Goal: Task Accomplishment & Management: Manage account settings

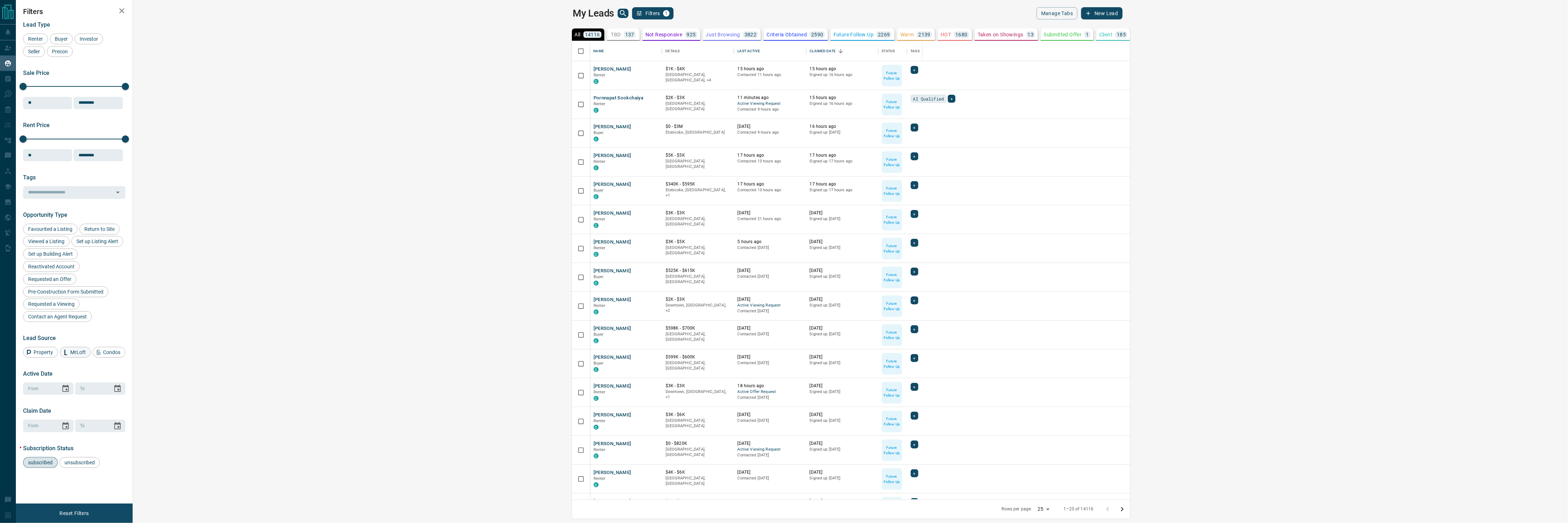
scroll to position [16, 0]
click at [60, 36] on span "Buyer" at bounding box center [61, 38] width 18 height 5
click at [77, 351] on span "MrLoft" at bounding box center [78, 352] width 21 height 5
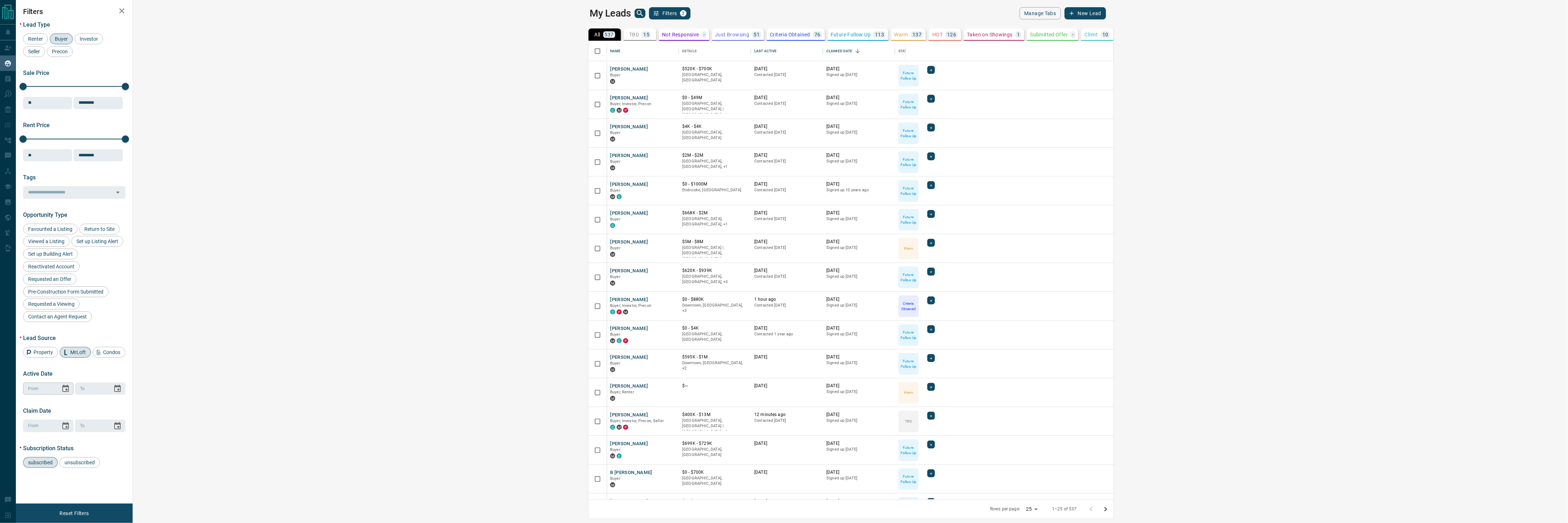
click at [63, 392] on icon "Choose date" at bounding box center [65, 388] width 7 height 7
click at [66, 339] on button "12" at bounding box center [66, 341] width 13 height 13
type input "**********"
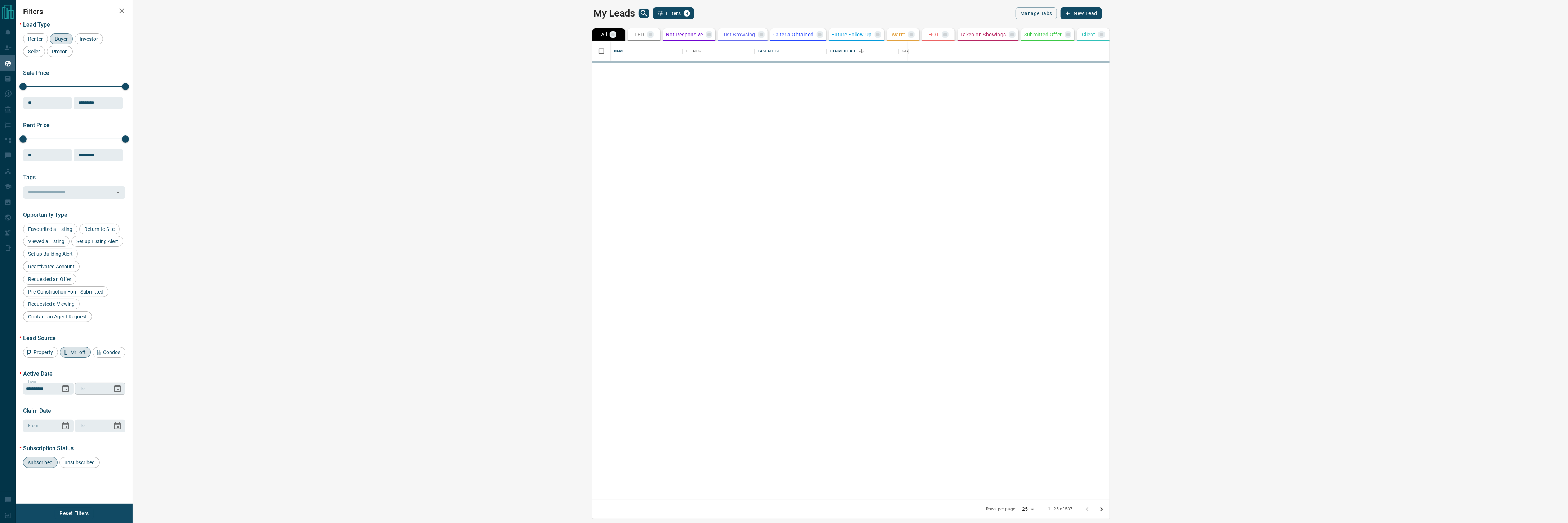
click at [114, 392] on icon "Choose date" at bounding box center [117, 388] width 7 height 7
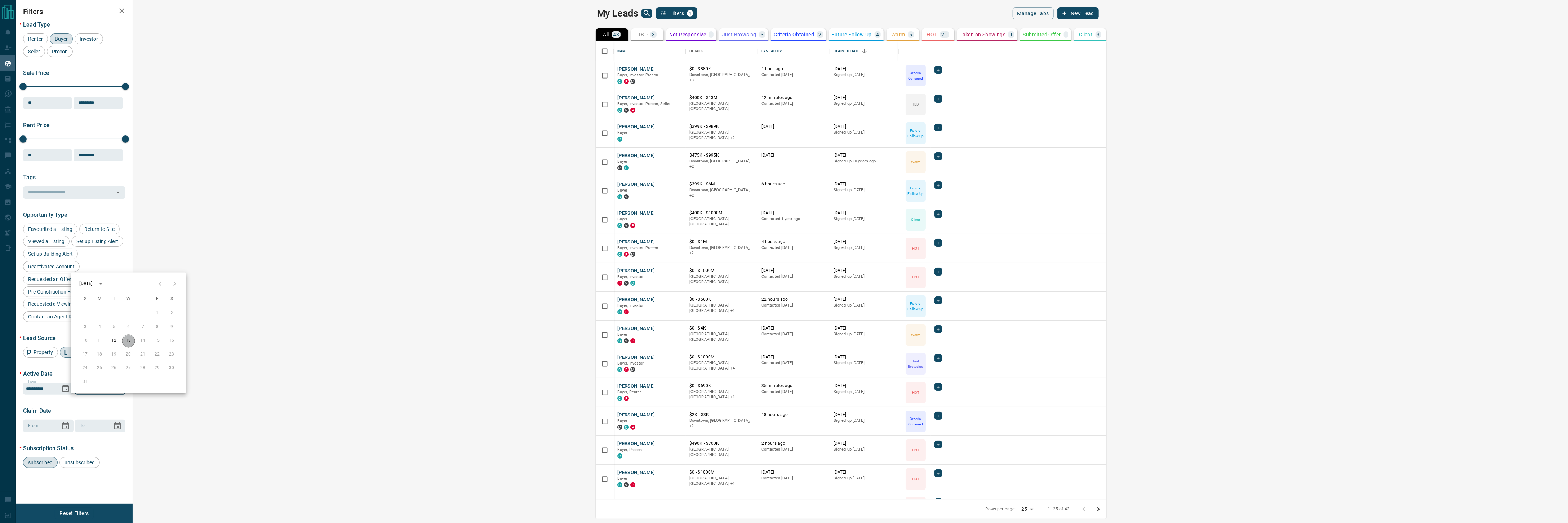
click at [130, 340] on button "13" at bounding box center [128, 341] width 13 height 13
type input "**********"
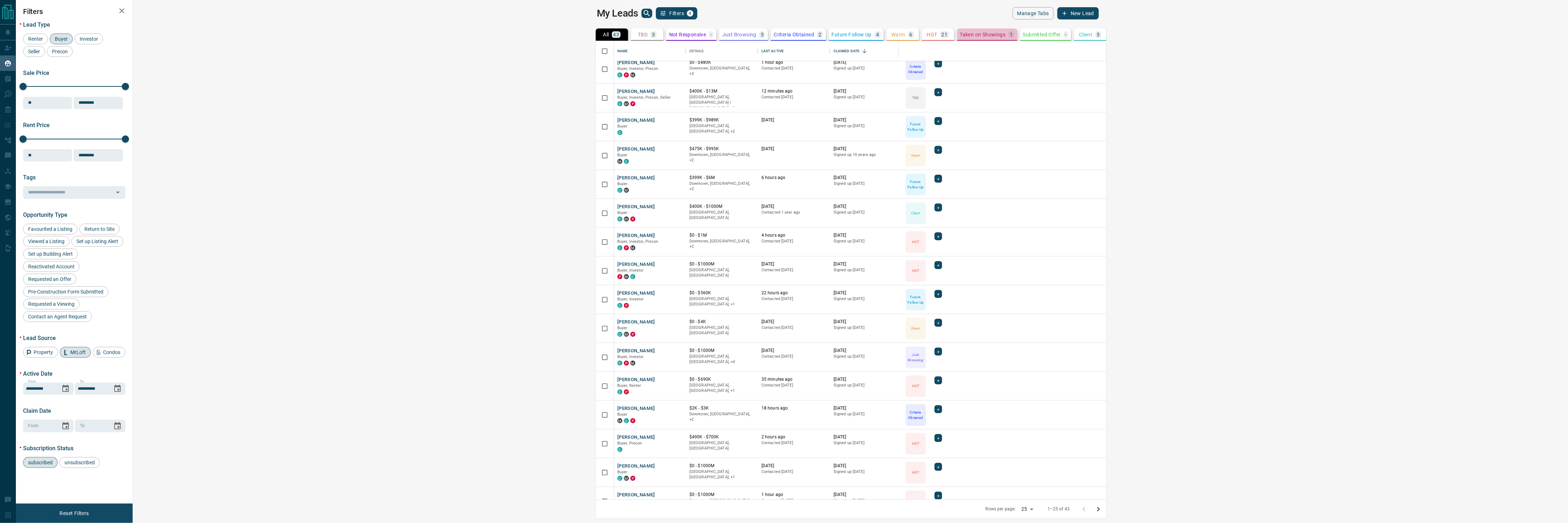
click at [960, 35] on p "Taken on Showings" at bounding box center [982, 35] width 46 height 5
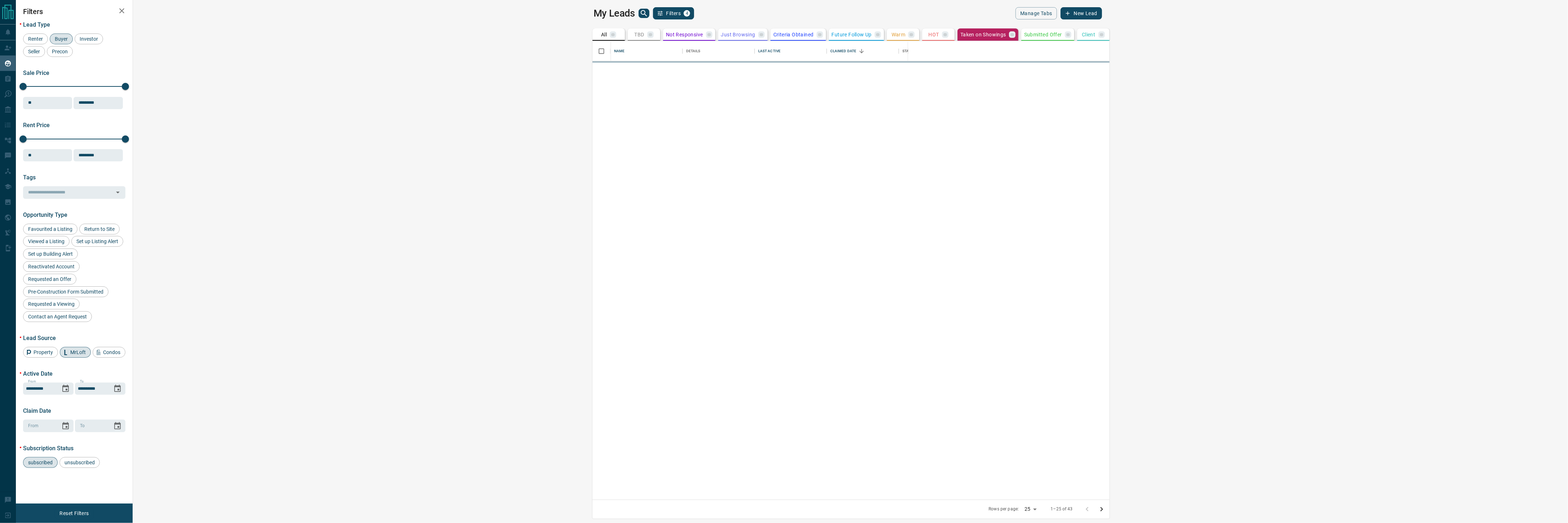
scroll to position [0, 0]
click at [612, 33] on div "43" at bounding box center [616, 35] width 9 height 7
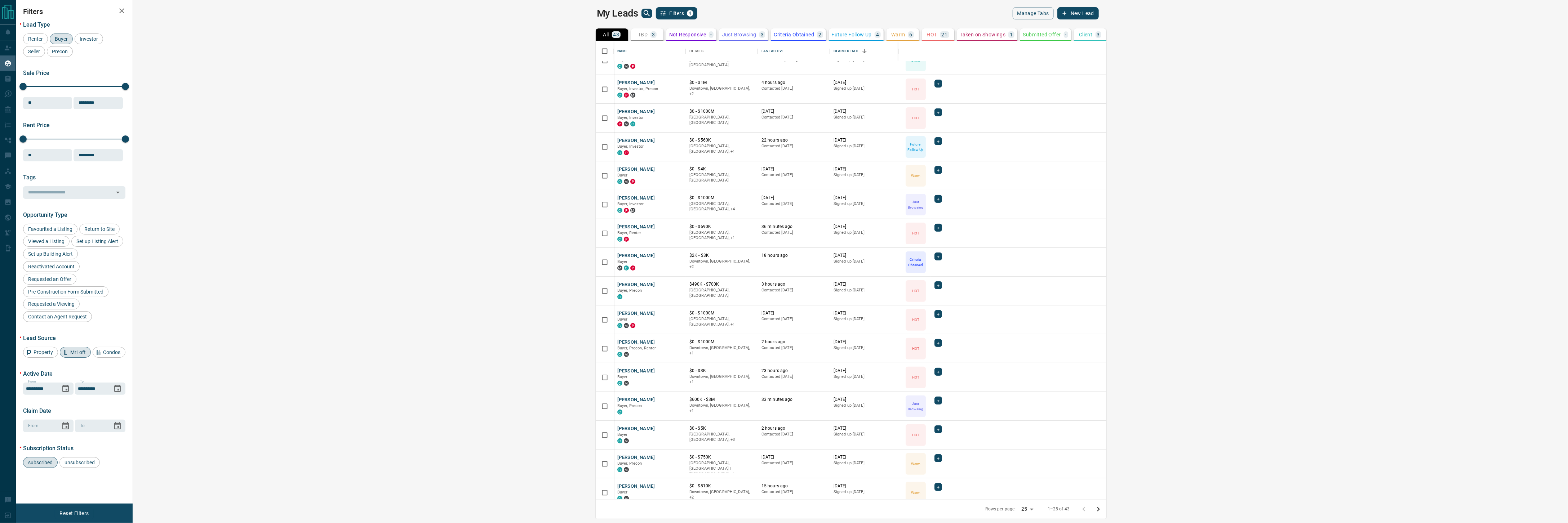
scroll to position [282, 0]
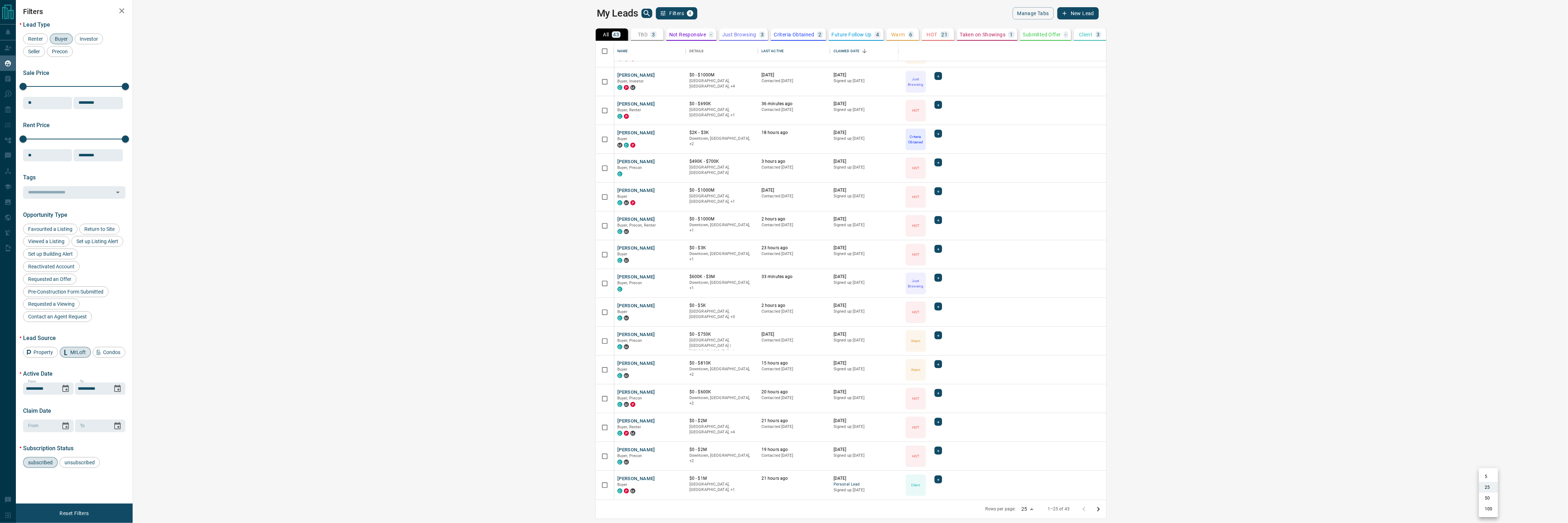
click at [1489, 508] on body "Lead Transfers Claim Leads My Leads Tasks Opportunities Deals Campaigns Automat…" at bounding box center [784, 257] width 1568 height 514
click at [1491, 499] on li "50" at bounding box center [1488, 498] width 19 height 11
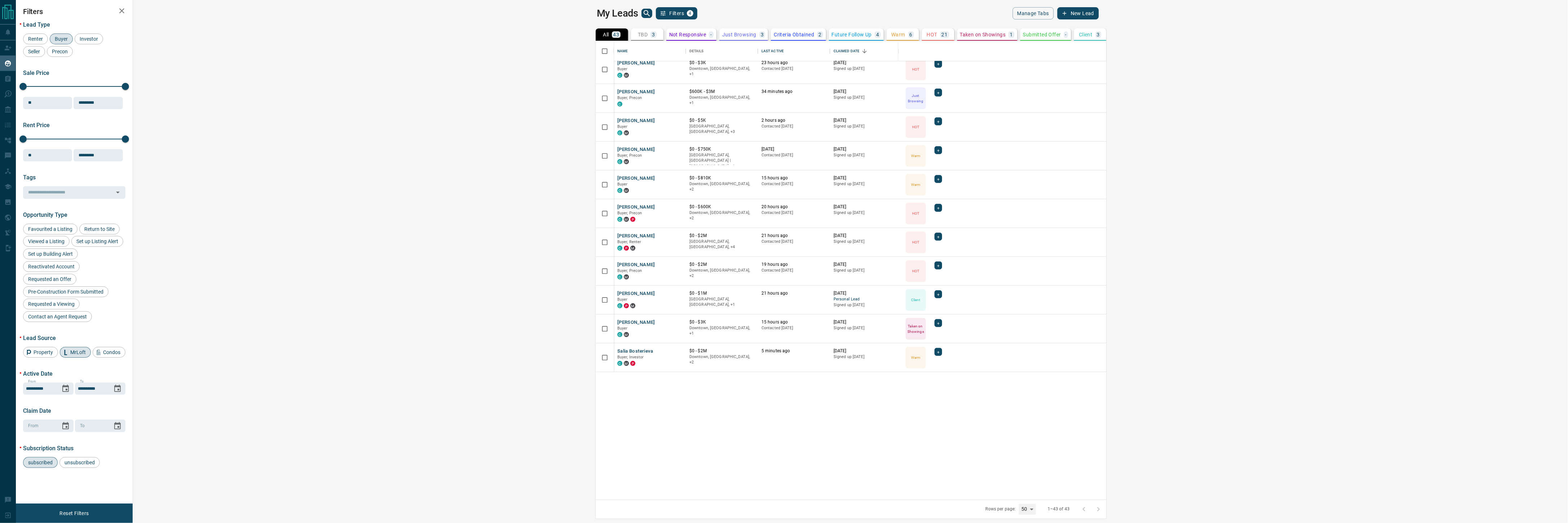
scroll to position [238, 0]
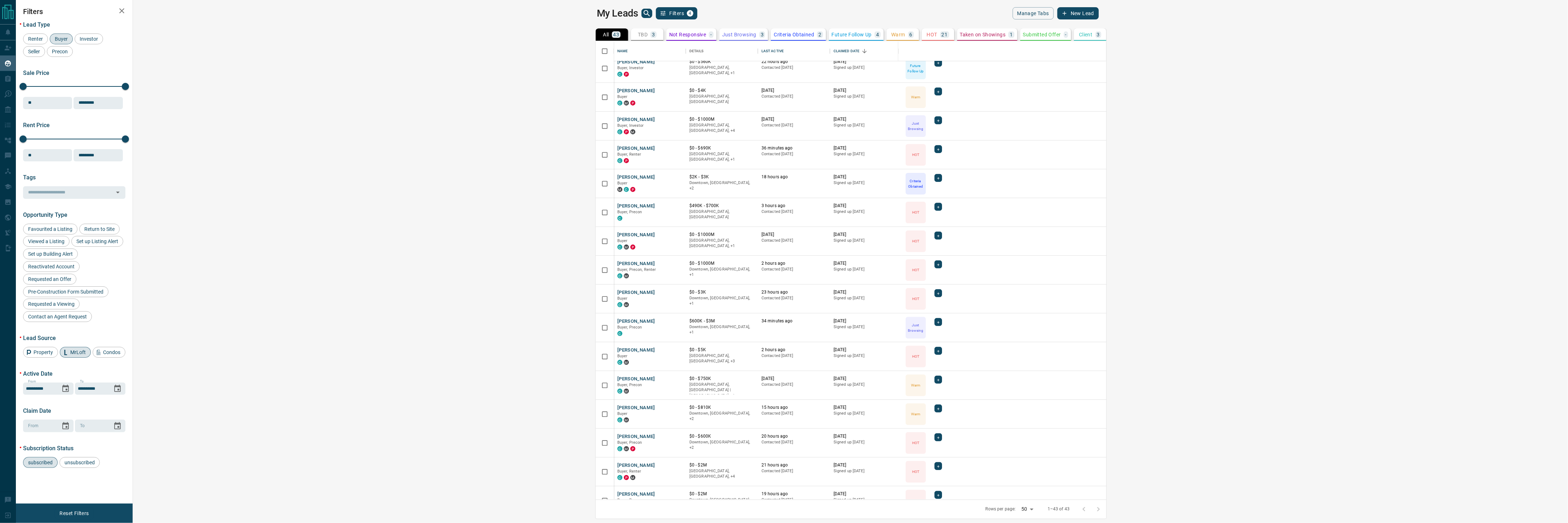
click at [960, 34] on p "Taken on Showings" at bounding box center [982, 35] width 46 height 5
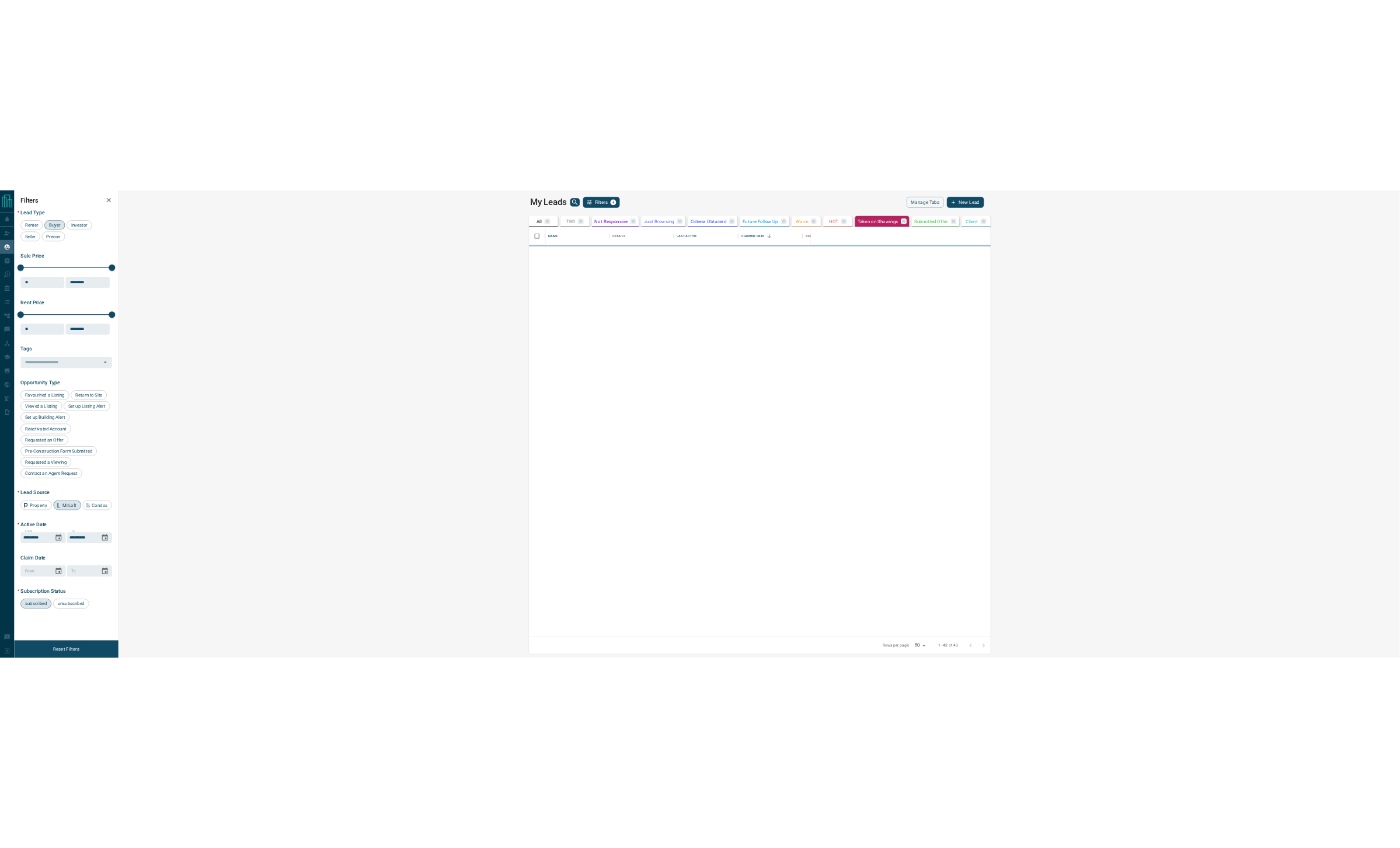
scroll to position [0, 0]
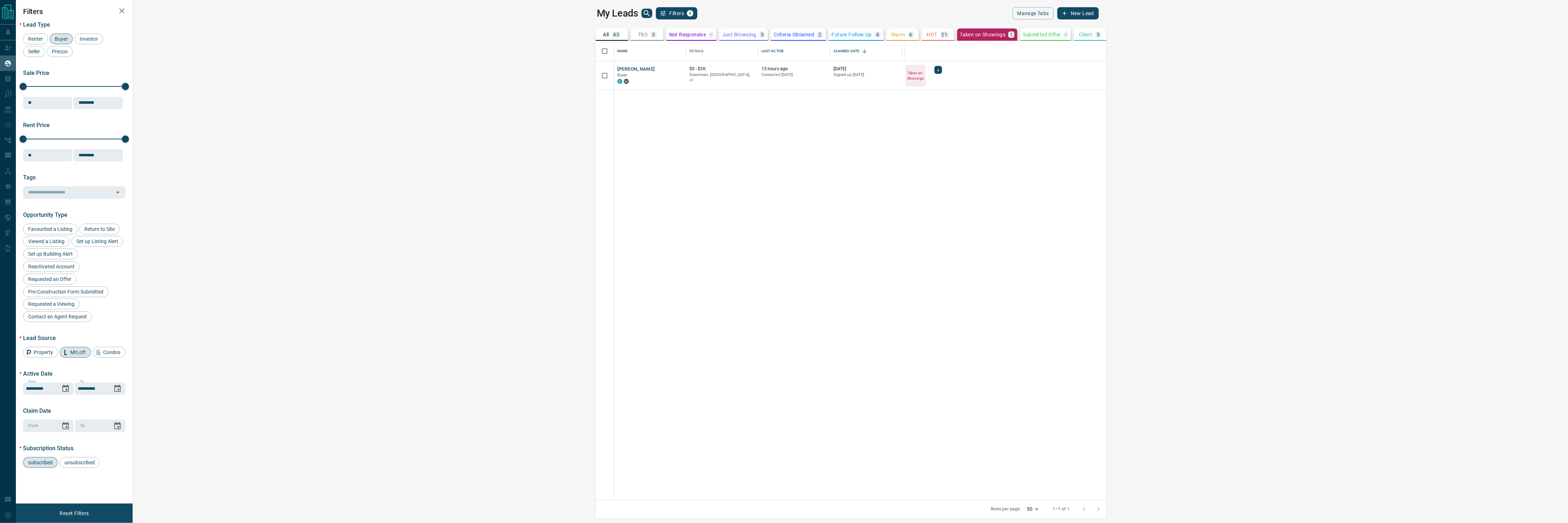
click at [740, 12] on div "My Leads Filters 4" at bounding box center [722, 13] width 251 height 12
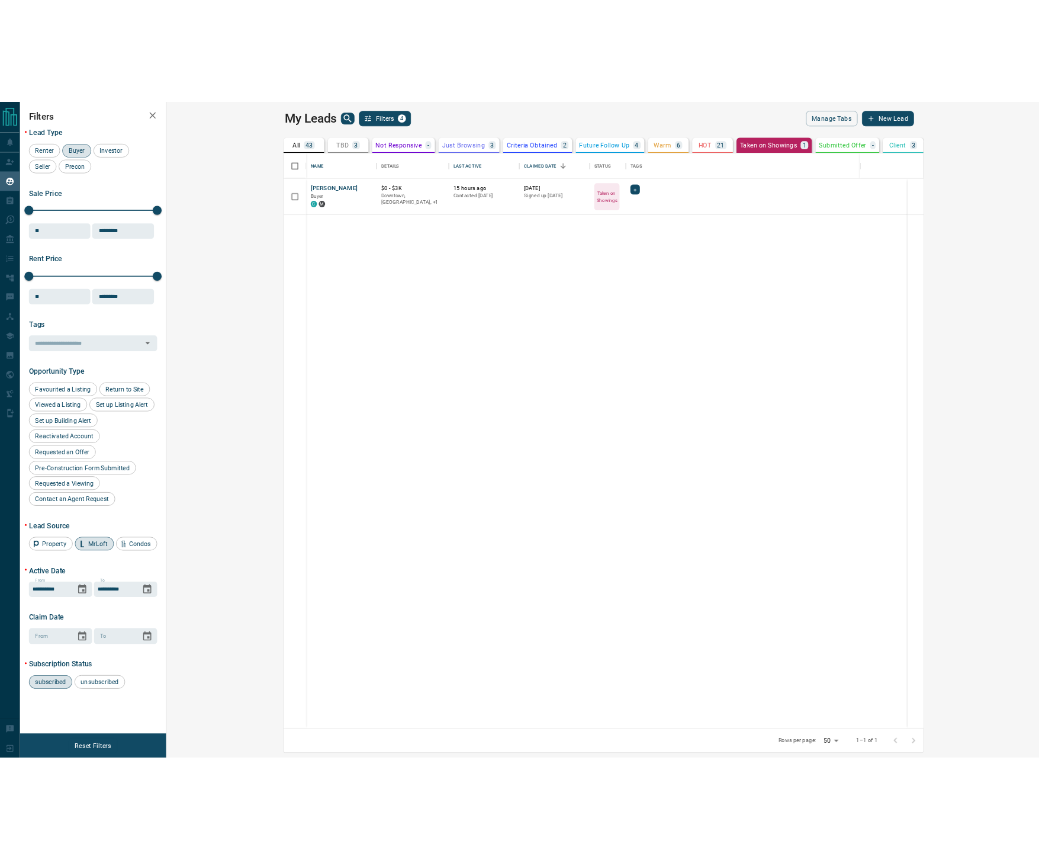
scroll to position [739, 802]
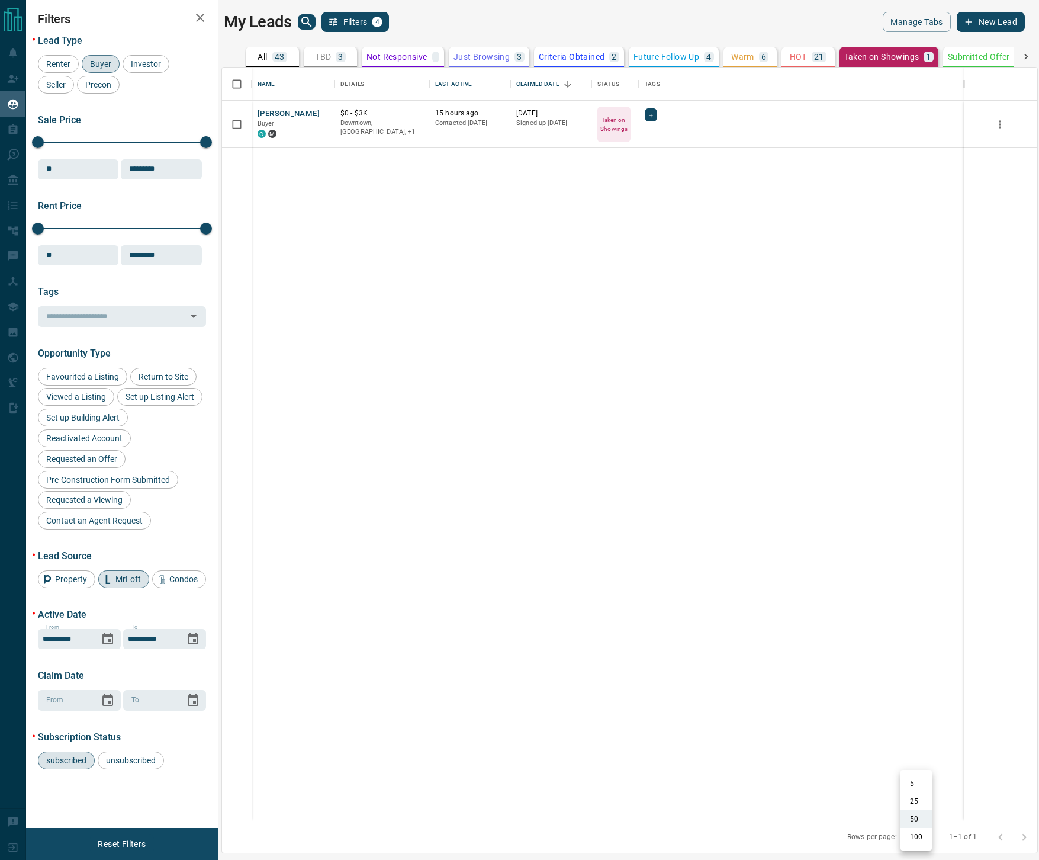
click at [915, 835] on body "Lead Transfers Claim Leads My Leads Tasks Opportunities Deals Campaigns Automat…" at bounding box center [519, 422] width 1039 height 845
click at [917, 837] on li "100" at bounding box center [916, 837] width 31 height 18
type input "***"
